Goal: Find specific page/section: Find specific page/section

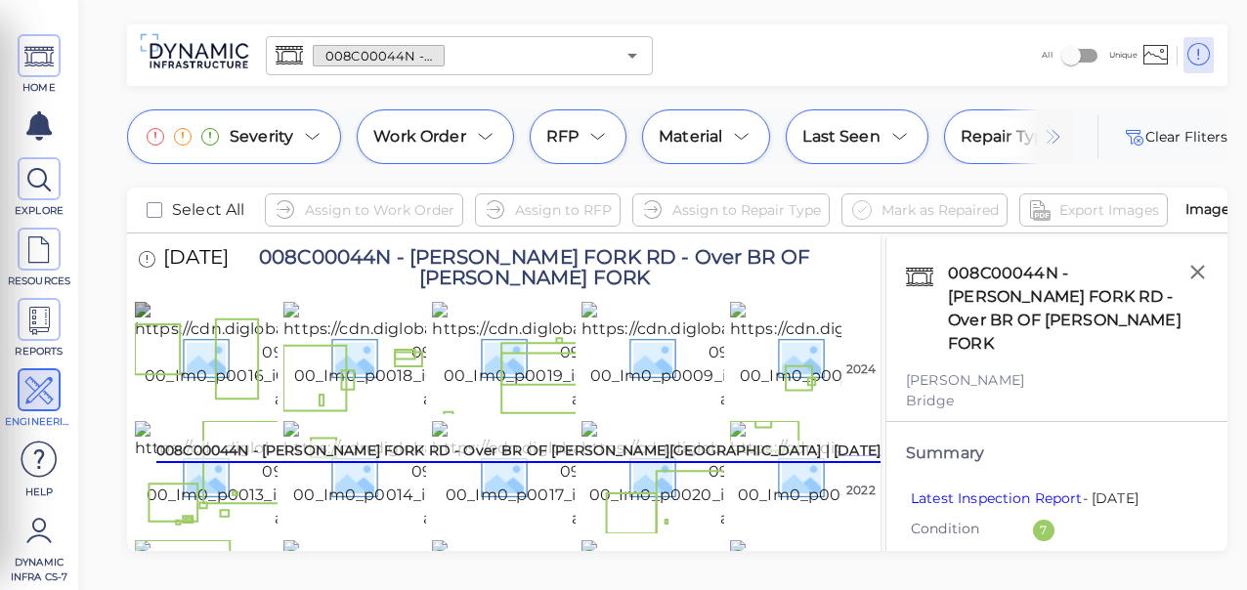
click at [213, 370] on img at bounding box center [317, 356] width 365 height 109
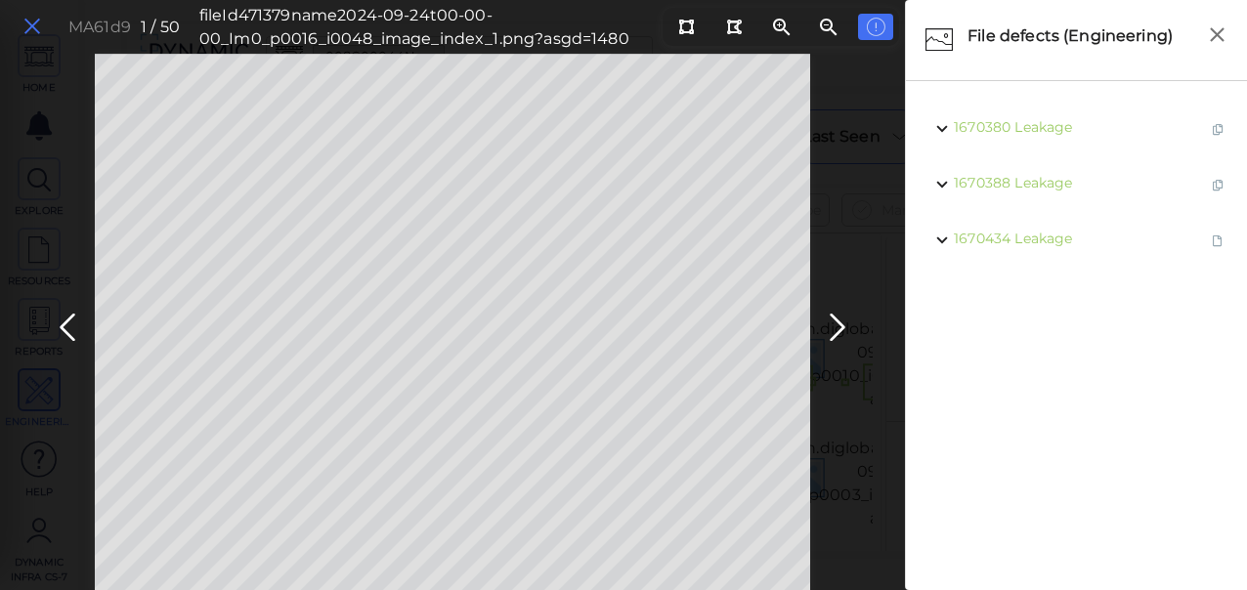
click at [36, 22] on icon at bounding box center [33, 27] width 22 height 26
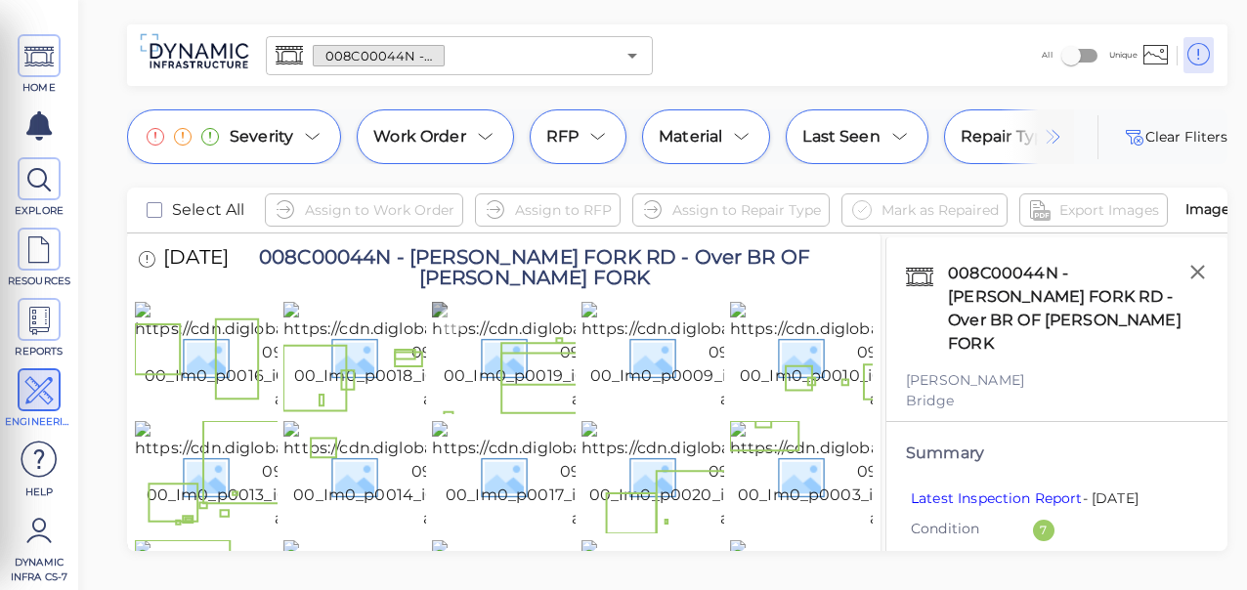
click at [501, 373] on img at bounding box center [614, 356] width 365 height 109
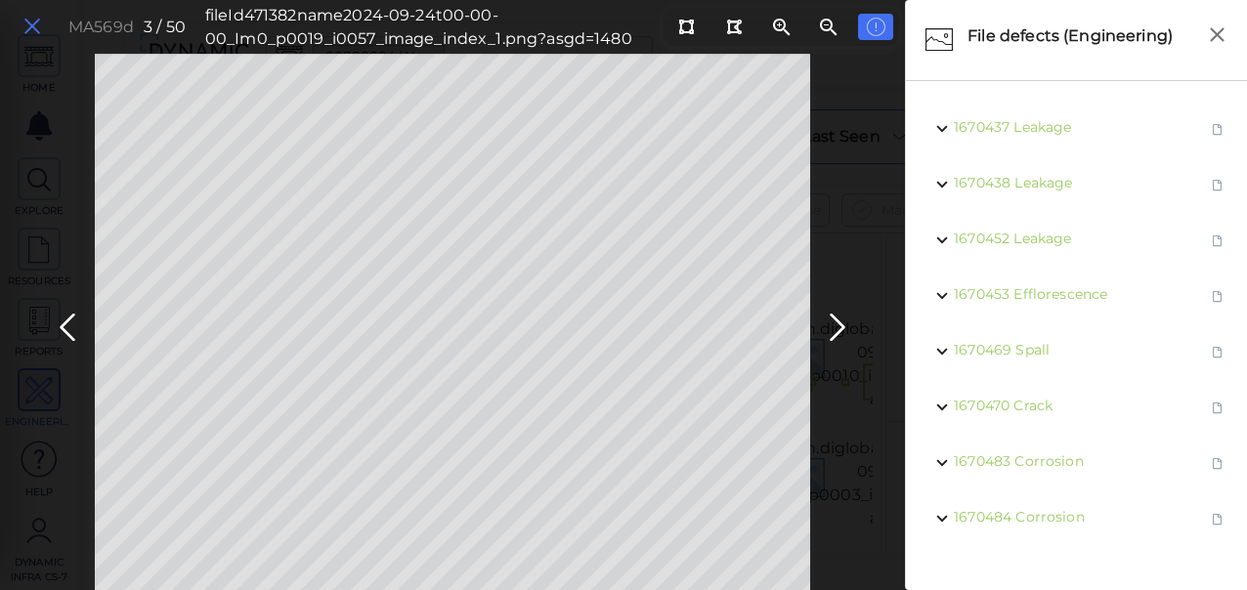
click at [26, 20] on icon at bounding box center [33, 27] width 22 height 26
